Goal: Task Accomplishment & Management: Manage account settings

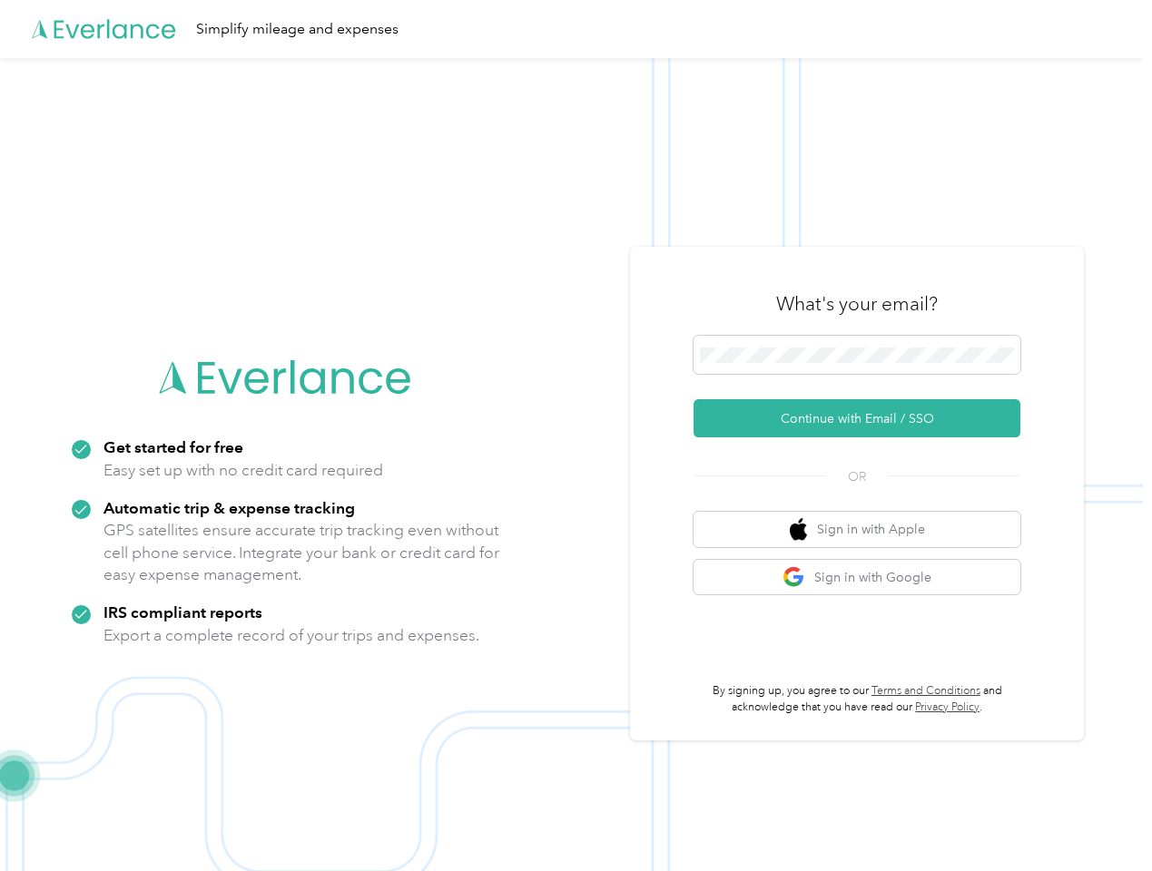
click at [576, 436] on img at bounding box center [571, 493] width 1143 height 871
click at [576, 29] on div "Simplify mileage and expenses" at bounding box center [571, 29] width 1143 height 58
click at [864, 418] on button "Continue with Email / SSO" at bounding box center [857, 418] width 327 height 38
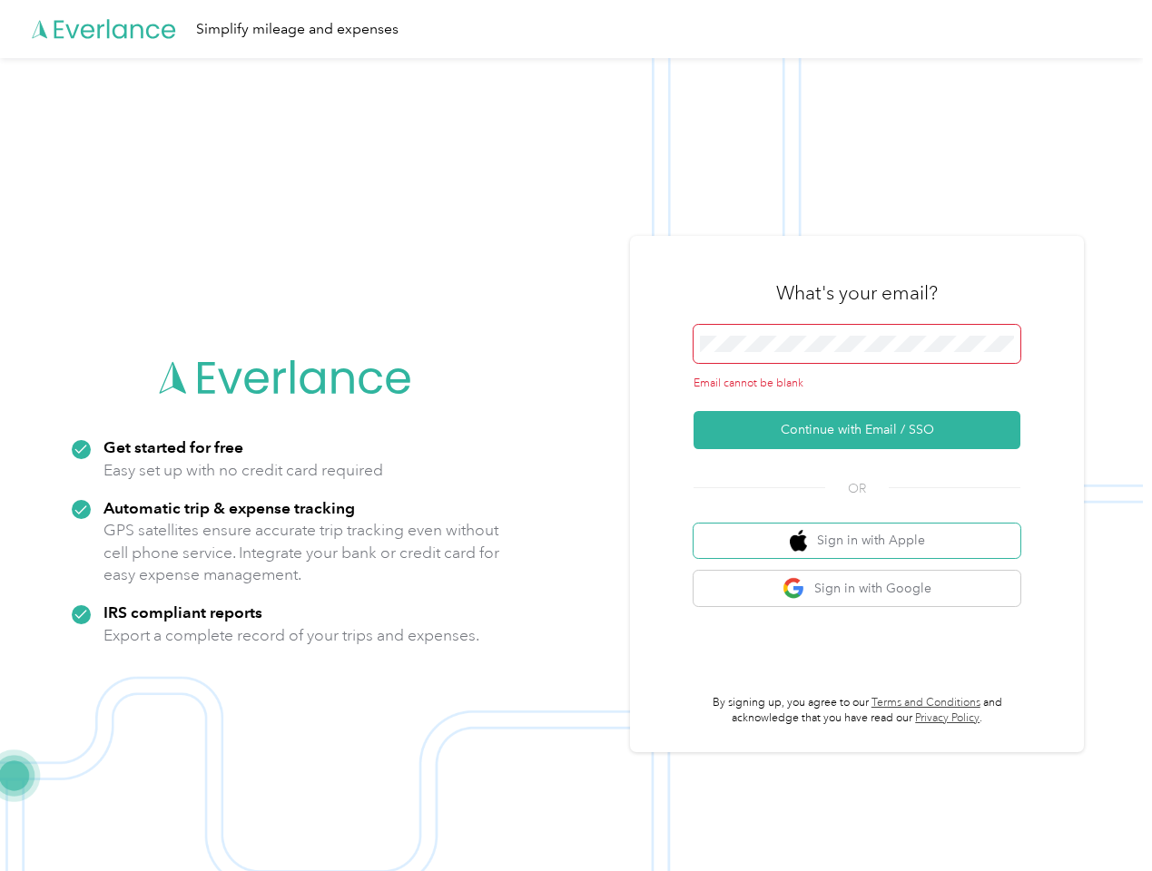
click at [864, 529] on button "Sign in with Apple" at bounding box center [857, 541] width 327 height 35
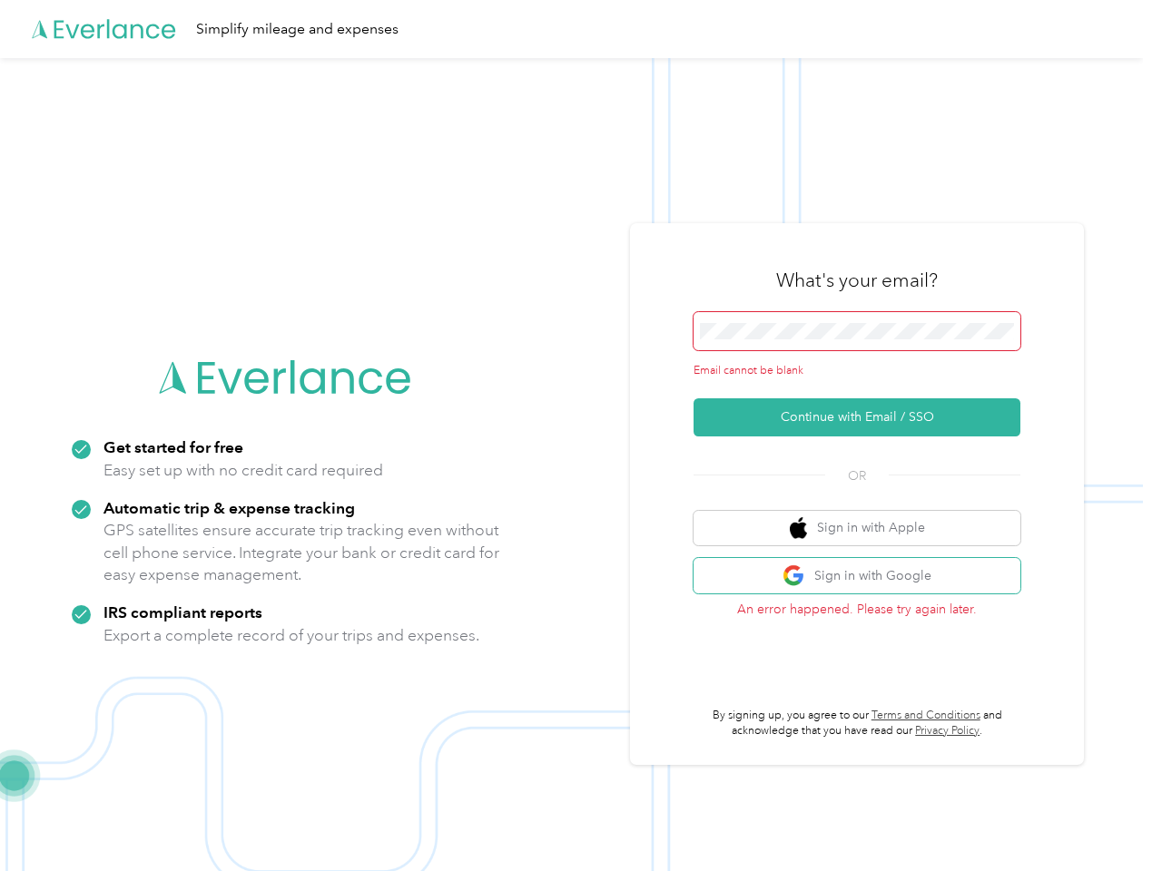
click at [864, 577] on button "Sign in with Google" at bounding box center [857, 575] width 327 height 35
